Goal: Check status

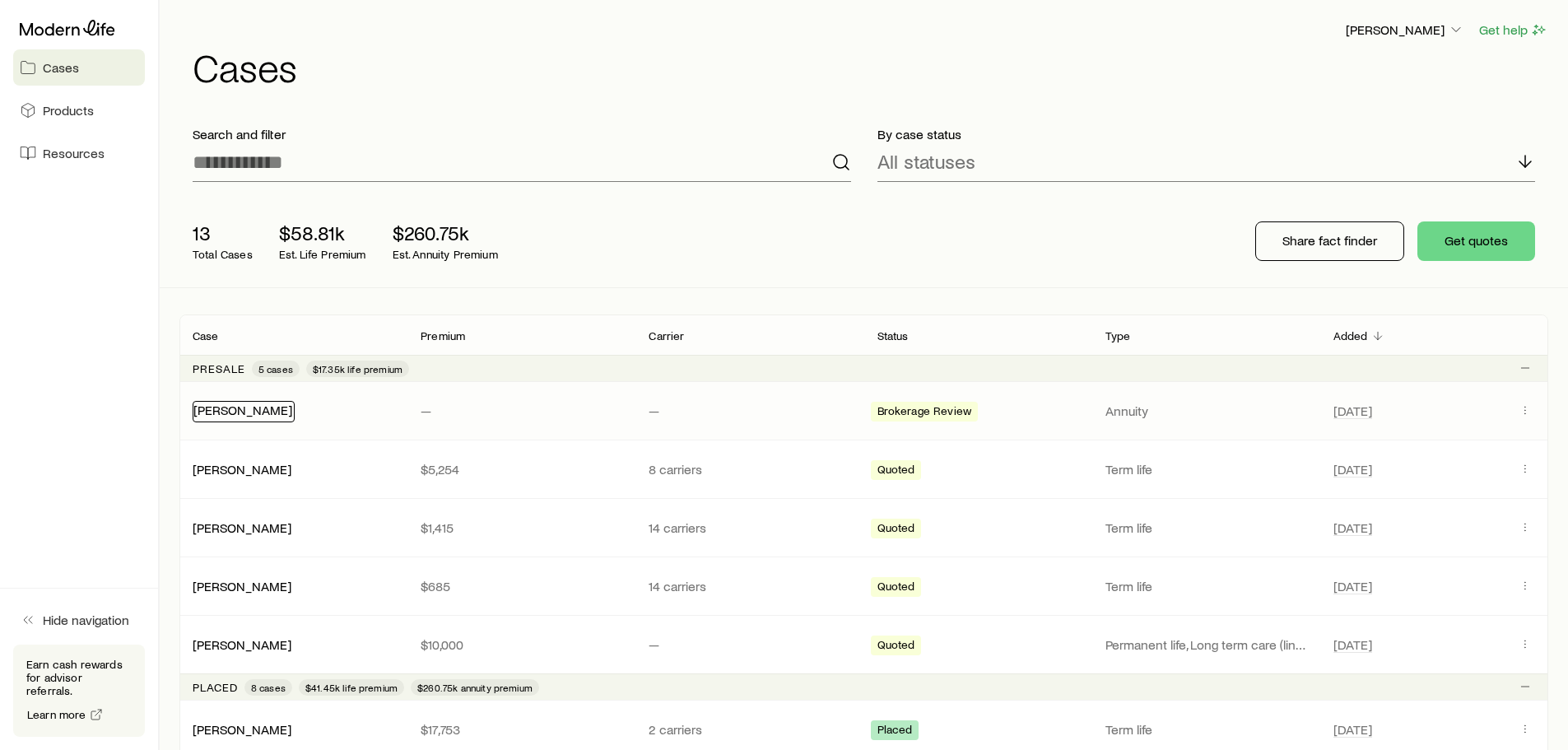
click at [263, 414] on link "[PERSON_NAME]" at bounding box center [242, 409] width 99 height 15
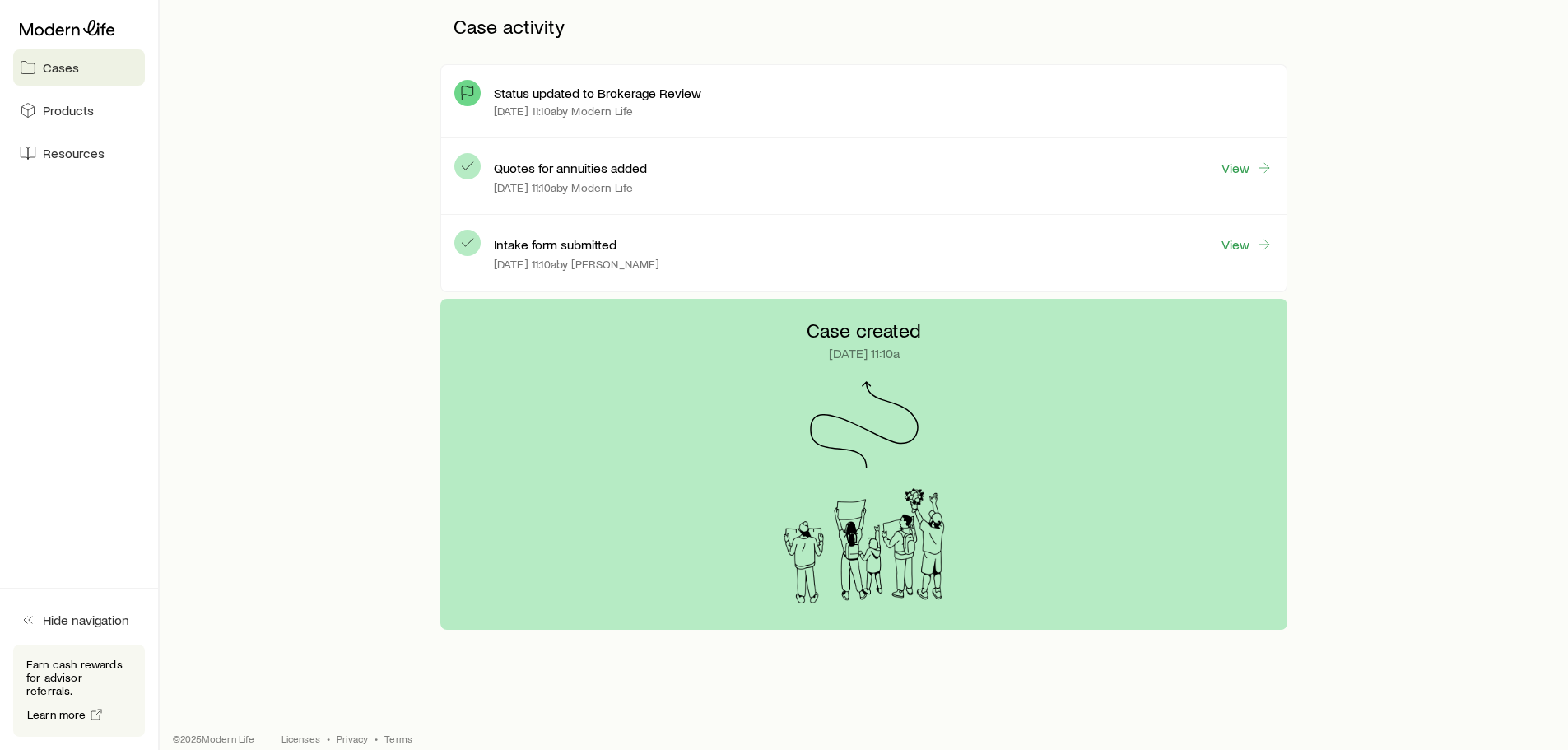
scroll to position [451, 0]
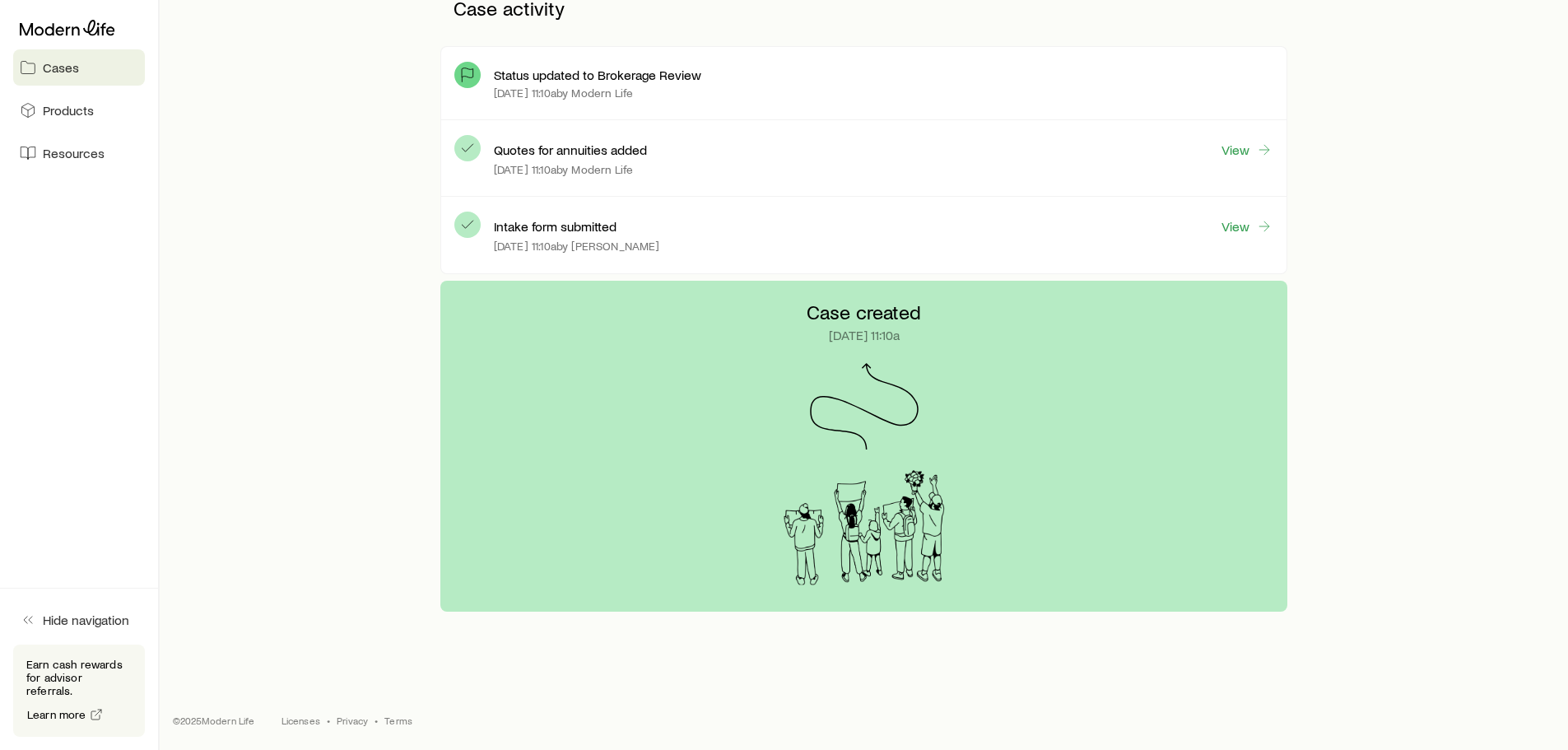
click at [587, 160] on div "Quotes for annuities added View [DATE] 11:10a by Modern Life" at bounding box center [884, 158] width 780 height 49
click at [1240, 150] on link "View" at bounding box center [1247, 150] width 53 height 19
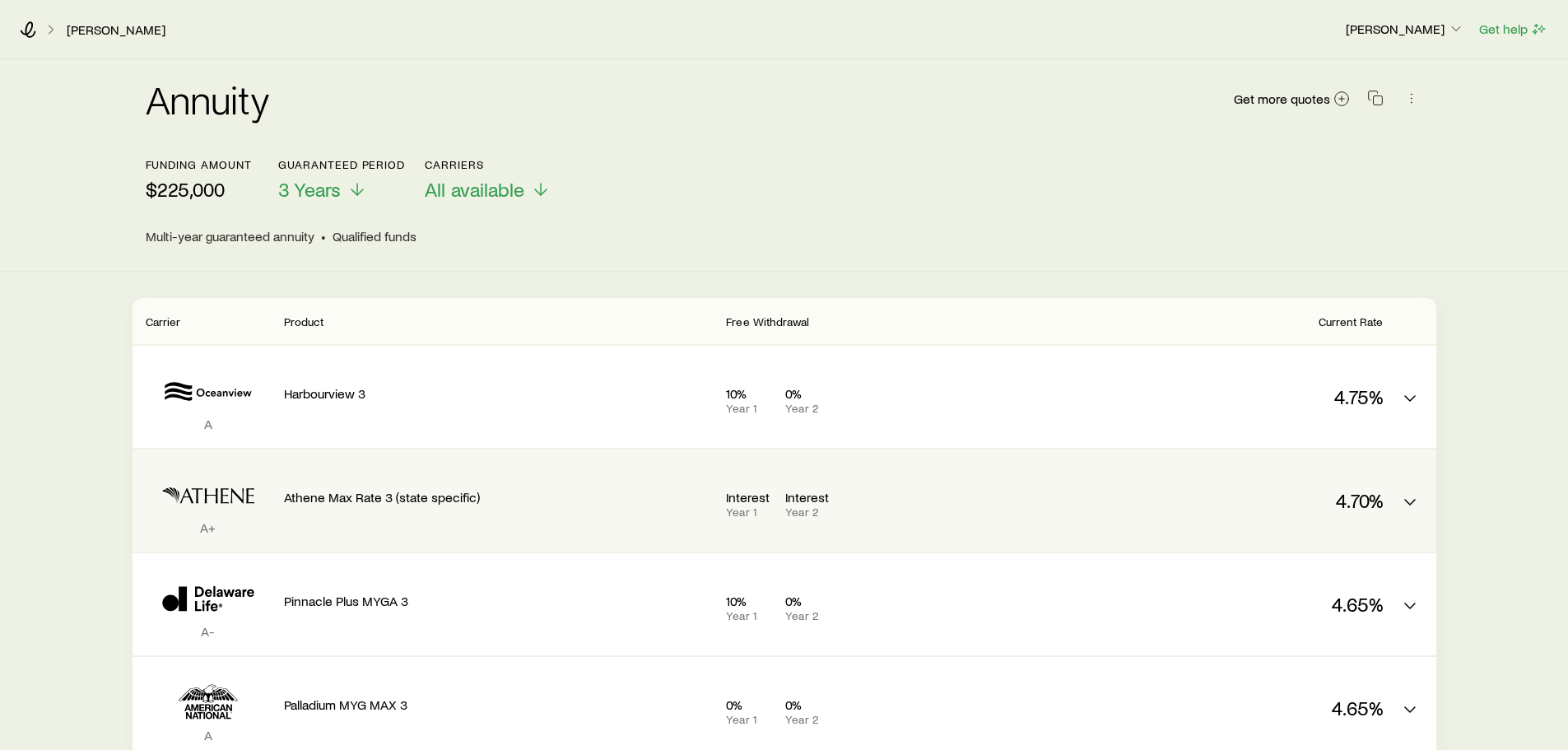
click at [226, 503] on icon "MYGA quotes" at bounding box center [217, 495] width 74 height 15
